Goal: Task Accomplishment & Management: Manage account settings

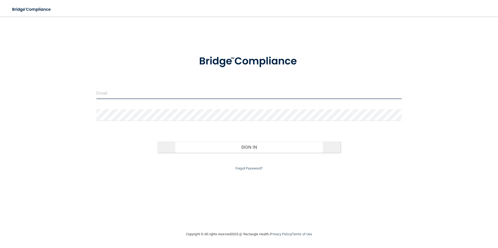
type input "[EMAIL_ADDRESS][DOMAIN_NAME]"
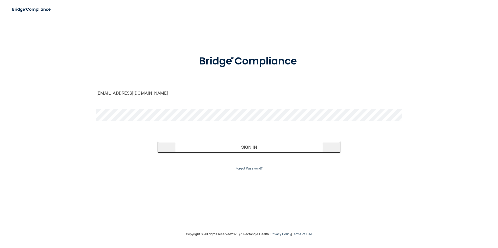
click at [255, 148] on button "Sign In" at bounding box center [248, 147] width 183 height 11
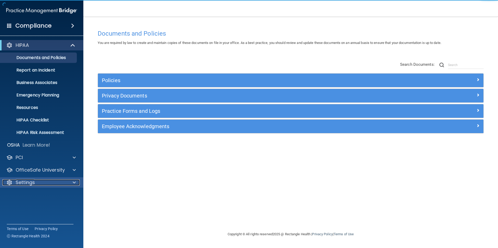
click at [31, 182] on p "Settings" at bounding box center [25, 183] width 19 height 6
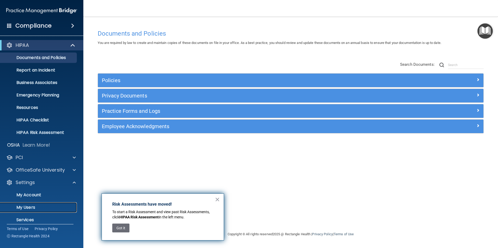
click at [31, 204] on link "My Users" at bounding box center [36, 207] width 82 height 10
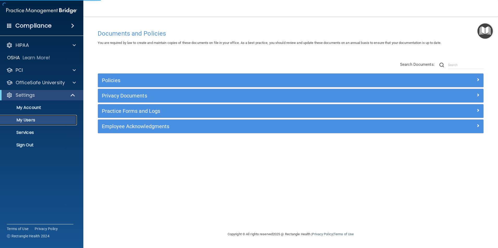
select select "20"
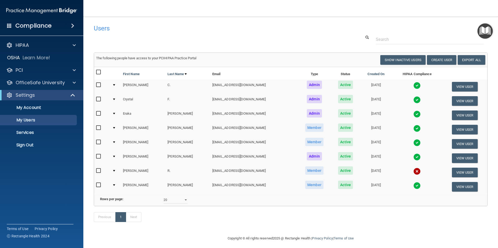
click at [100, 172] on input "checkbox" at bounding box center [99, 171] width 6 height 4
checkbox input "true"
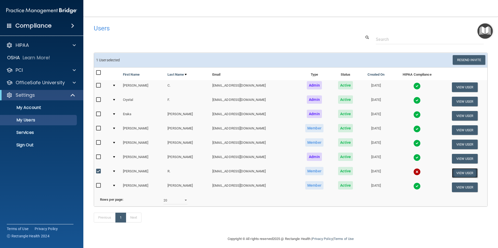
click at [464, 173] on button "View User" at bounding box center [464, 173] width 26 height 10
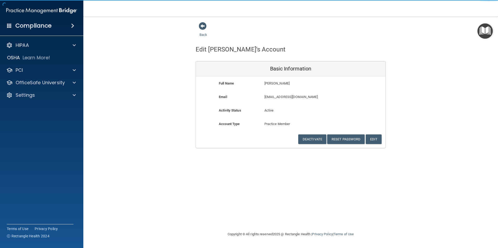
click at [307, 133] on div "Account Type Practice Member Admin Member Financial Institution Business Associ…" at bounding box center [290, 128] width 189 height 14
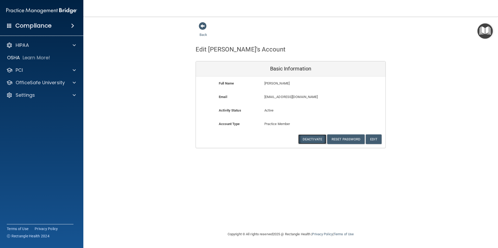
click at [311, 139] on button "Deactivate" at bounding box center [312, 140] width 28 height 10
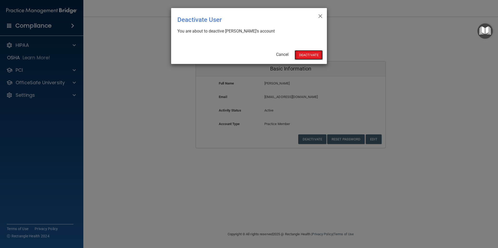
click at [311, 55] on button "Deactivate" at bounding box center [308, 55] width 28 height 10
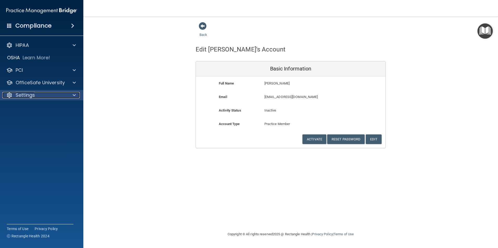
click at [77, 96] on div at bounding box center [73, 95] width 13 height 6
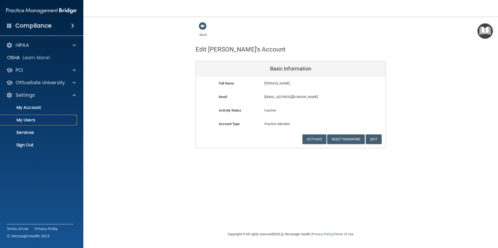
click at [37, 118] on p "My Users" at bounding box center [38, 120] width 71 height 5
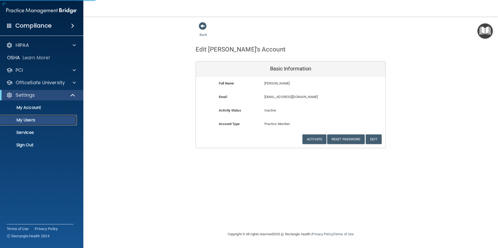
select select "20"
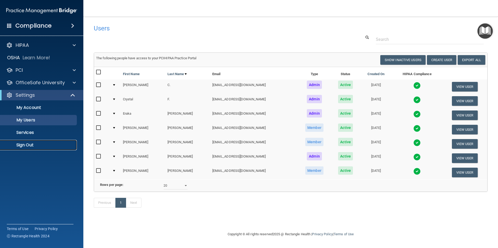
click at [33, 144] on p "Sign Out" at bounding box center [38, 145] width 71 height 5
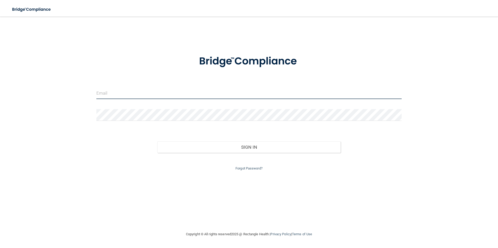
type input "[EMAIL_ADDRESS][DOMAIN_NAME]"
